Goal: Navigation & Orientation: Find specific page/section

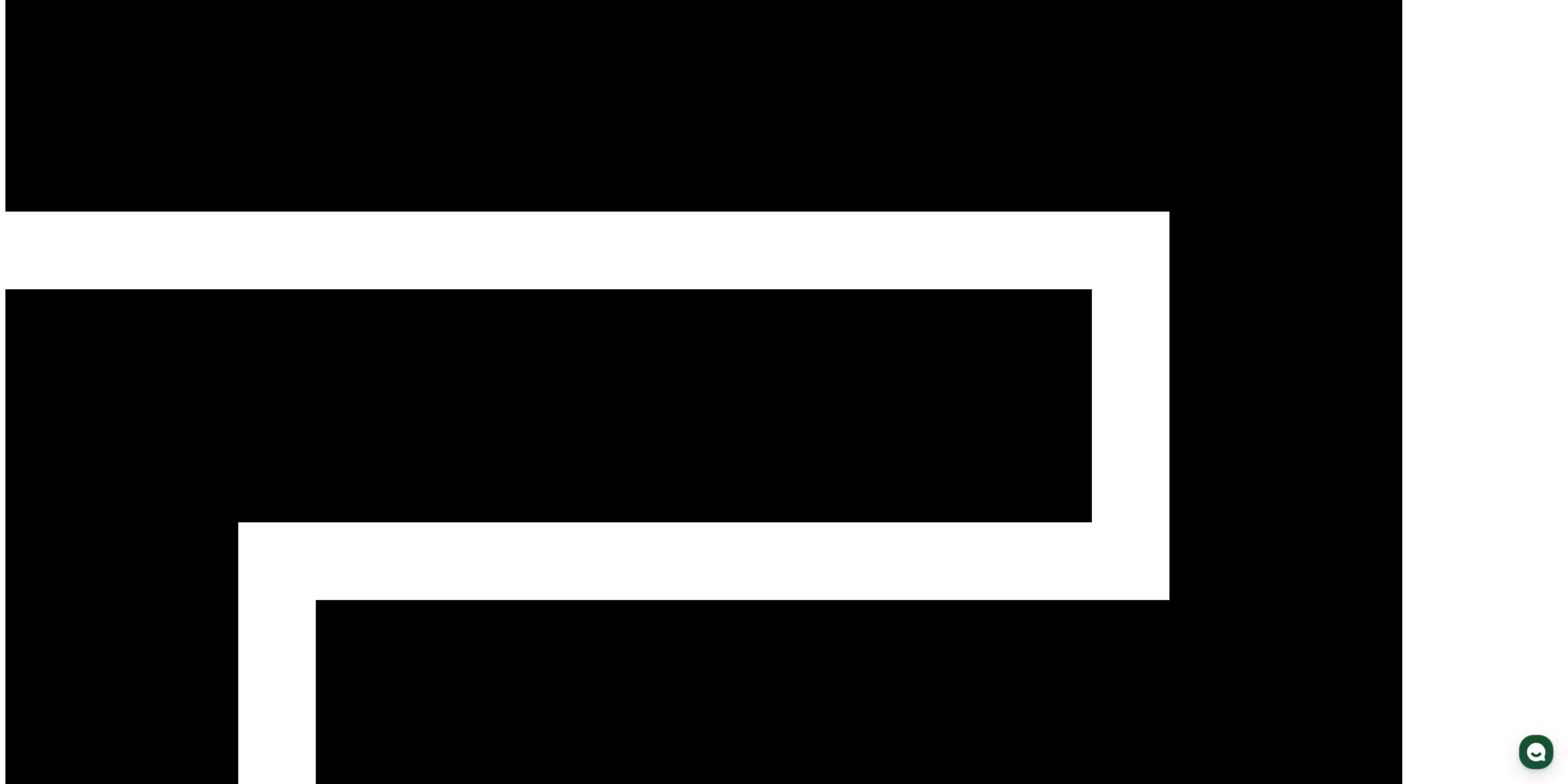
scroll to position [373, 0]
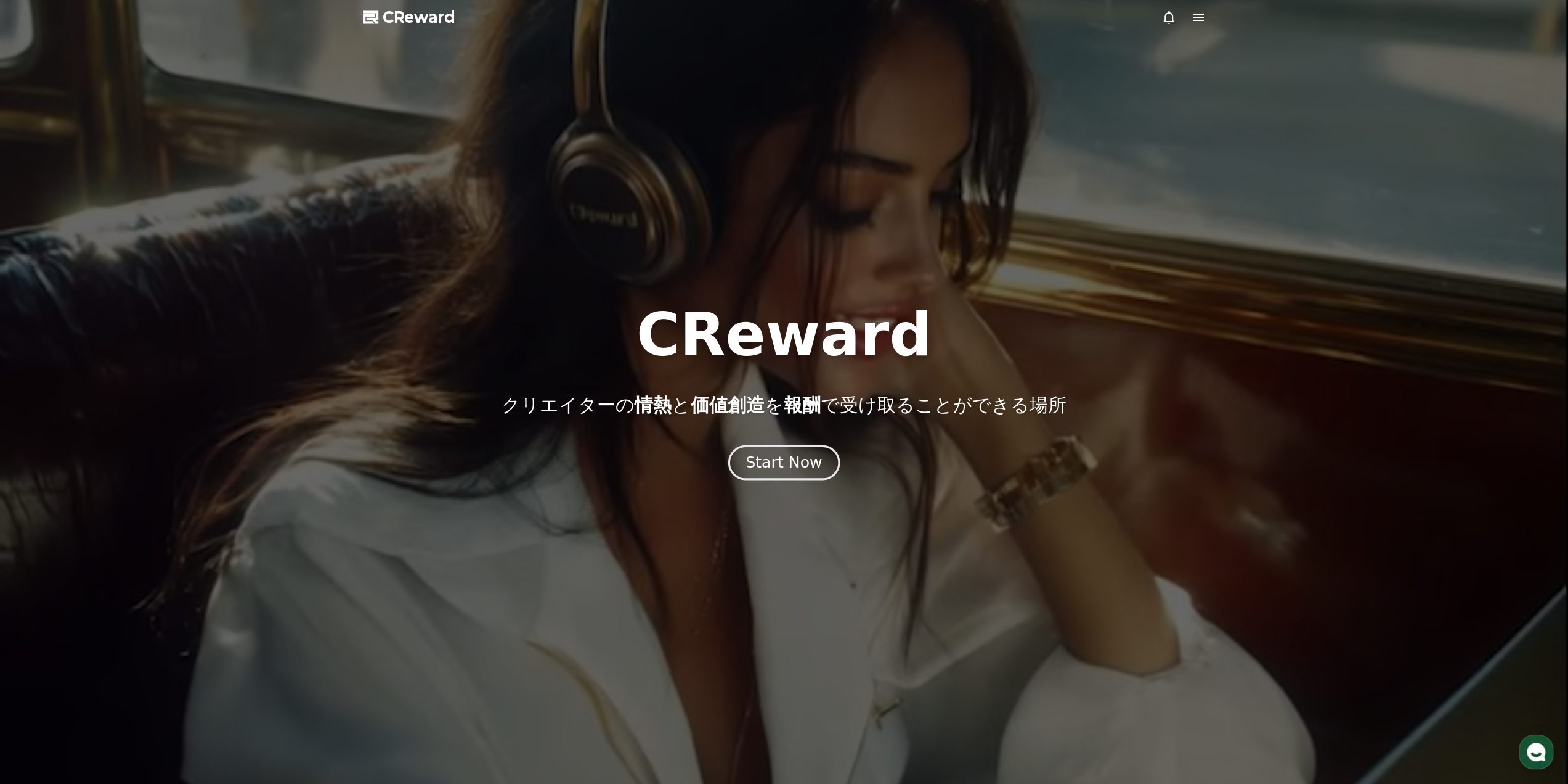
click at [805, 463] on div "Start Now" at bounding box center [784, 462] width 77 height 21
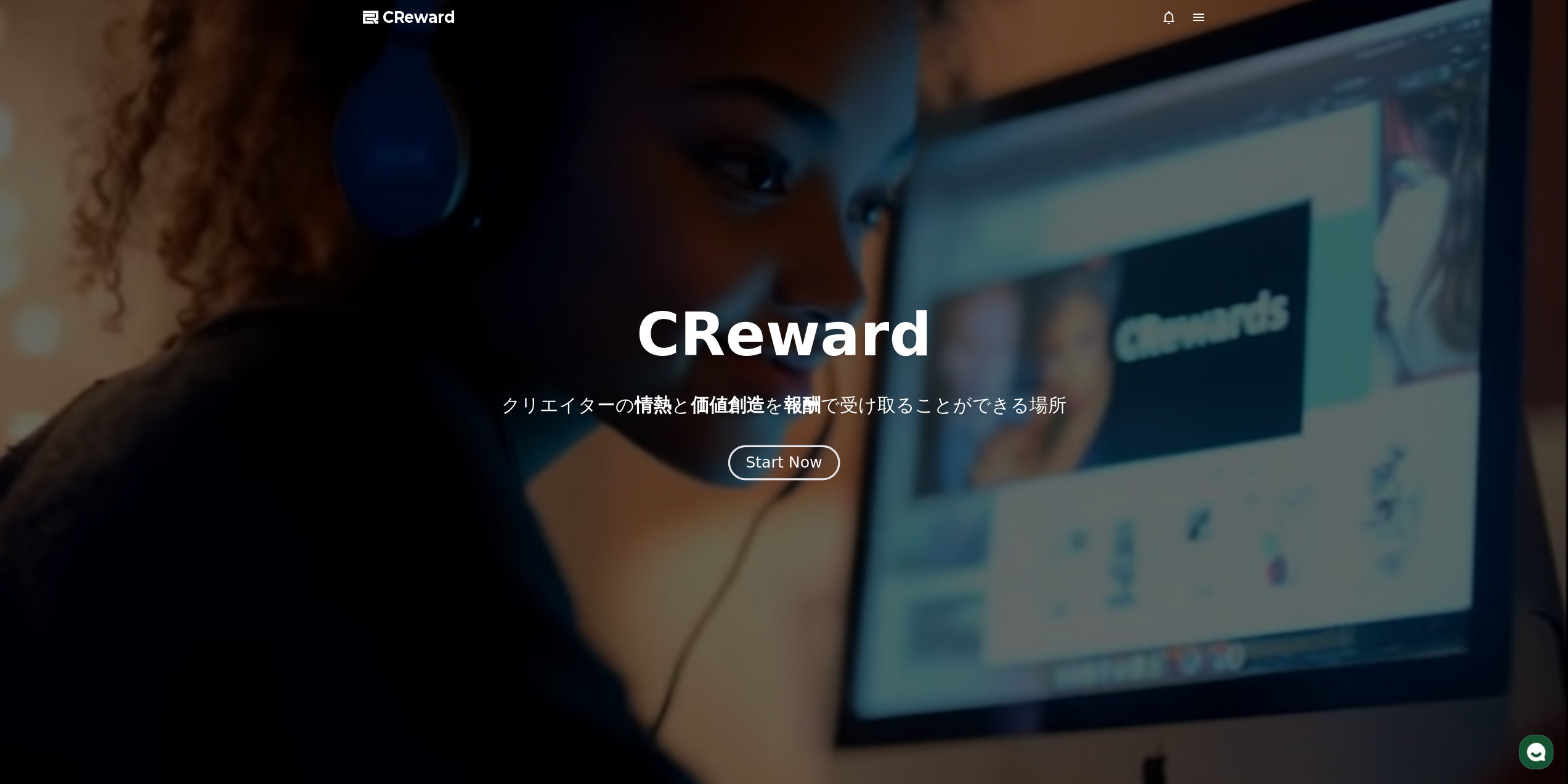
click at [813, 461] on div "Start Now" at bounding box center [784, 462] width 77 height 21
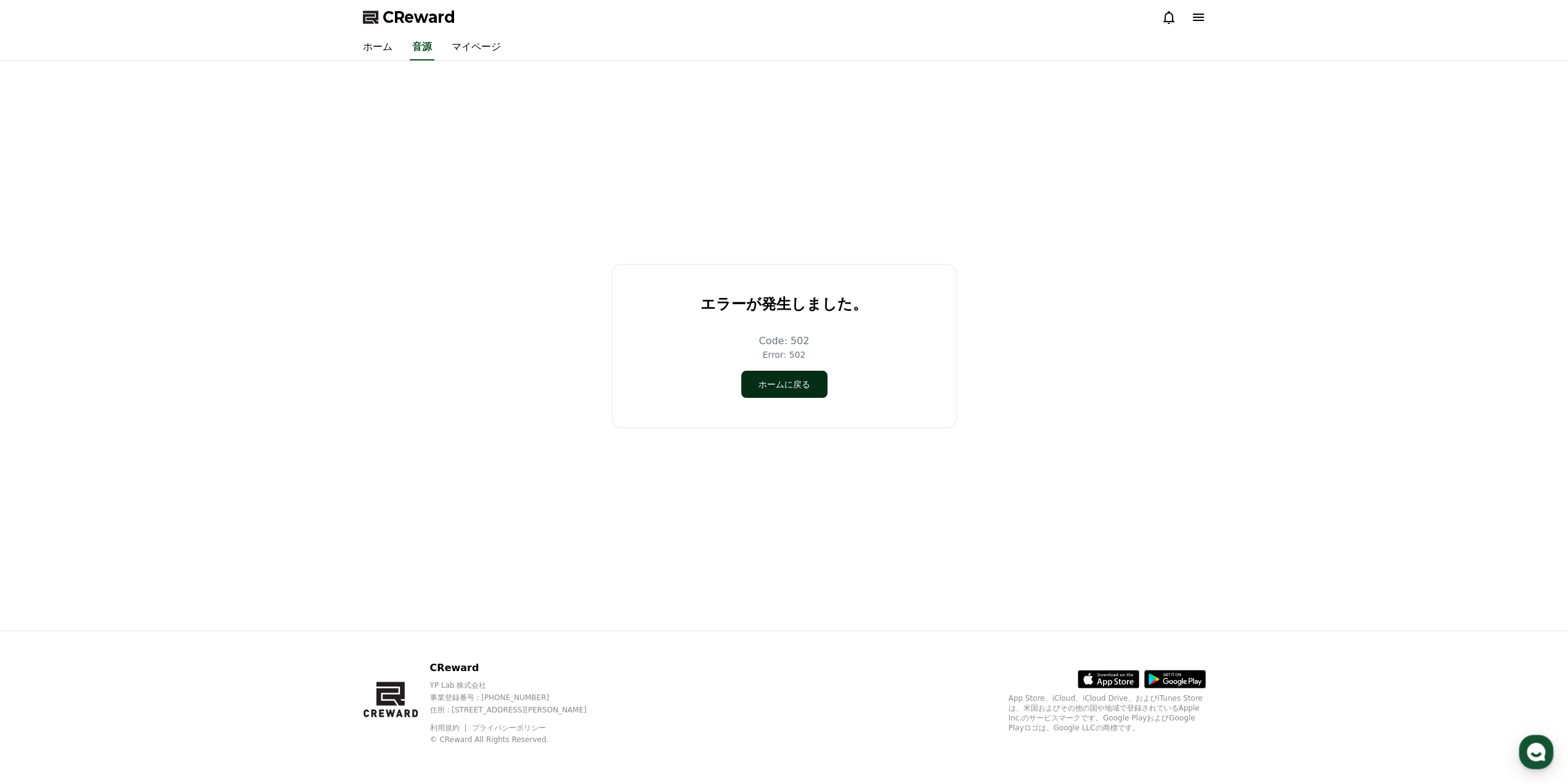
click at [791, 382] on button "ホームに戻る" at bounding box center [784, 384] width 86 height 27
click at [475, 48] on link "マイページ" at bounding box center [476, 47] width 69 height 26
